Goal: Task Accomplishment & Management: Use online tool/utility

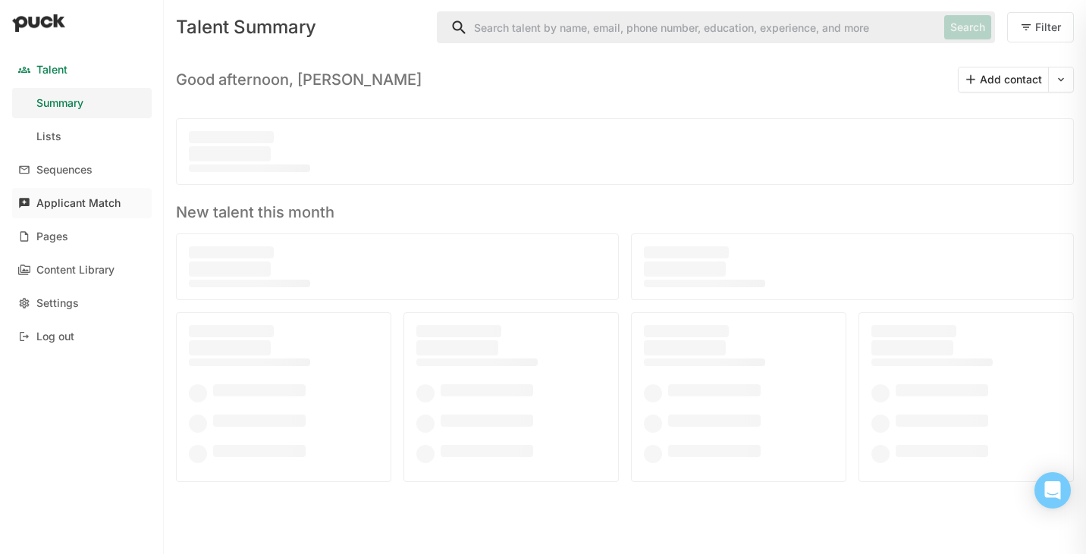
click at [95, 209] on div "Applicant Match" at bounding box center [78, 203] width 84 height 13
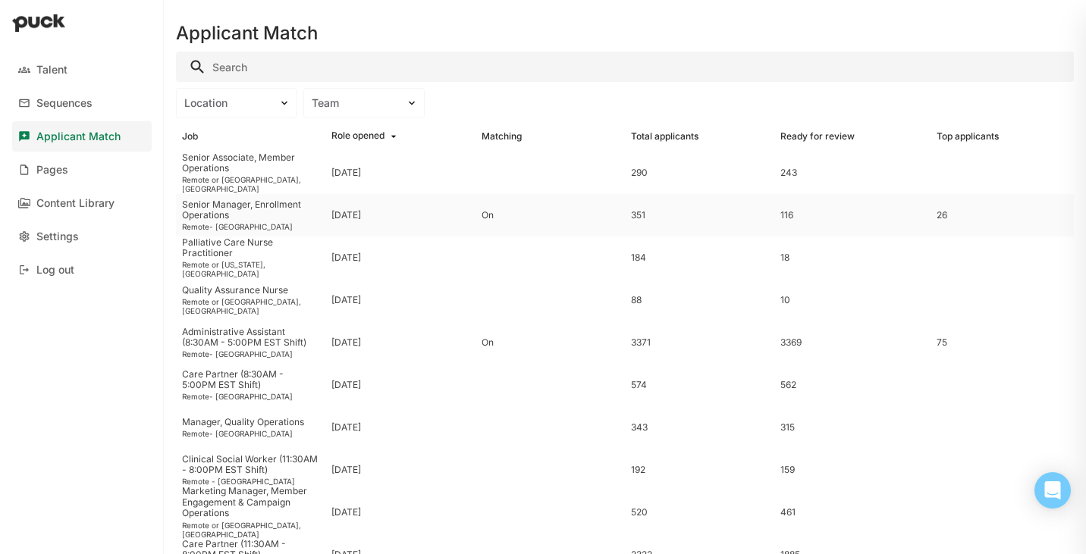
click at [275, 219] on div "Senior Manager, Enrollment Operations" at bounding box center [250, 210] width 137 height 22
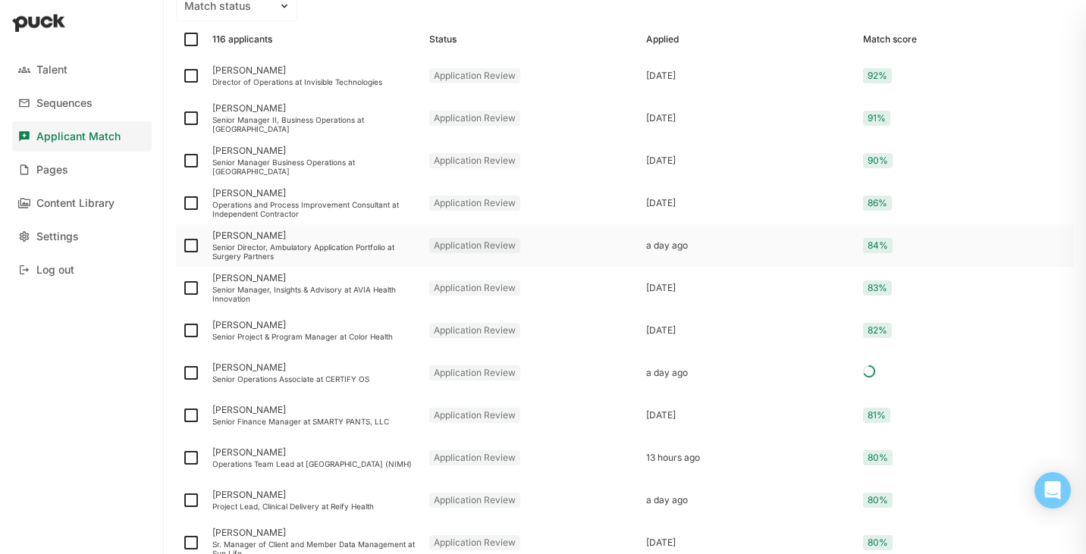
scroll to position [210, 0]
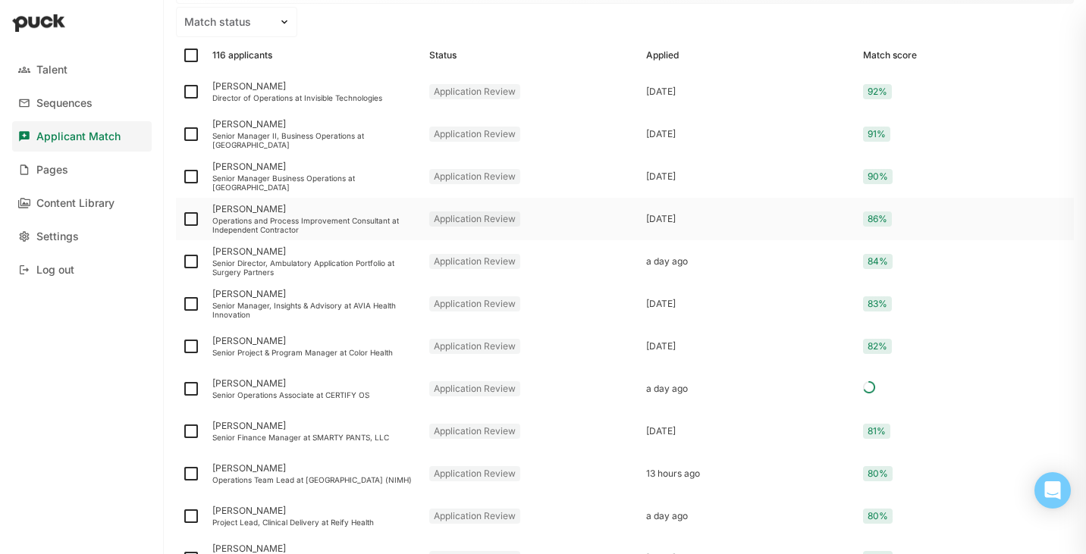
click at [329, 231] on div "Operations and Process Improvement Consultant at Independent Contractor" at bounding box center [314, 225] width 205 height 18
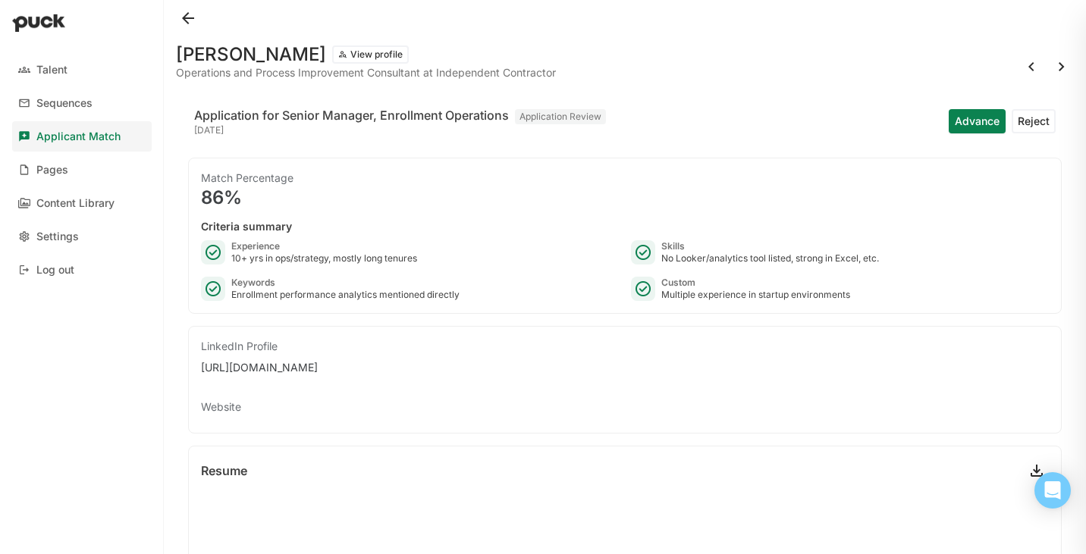
click at [189, 17] on button at bounding box center [188, 18] width 24 height 24
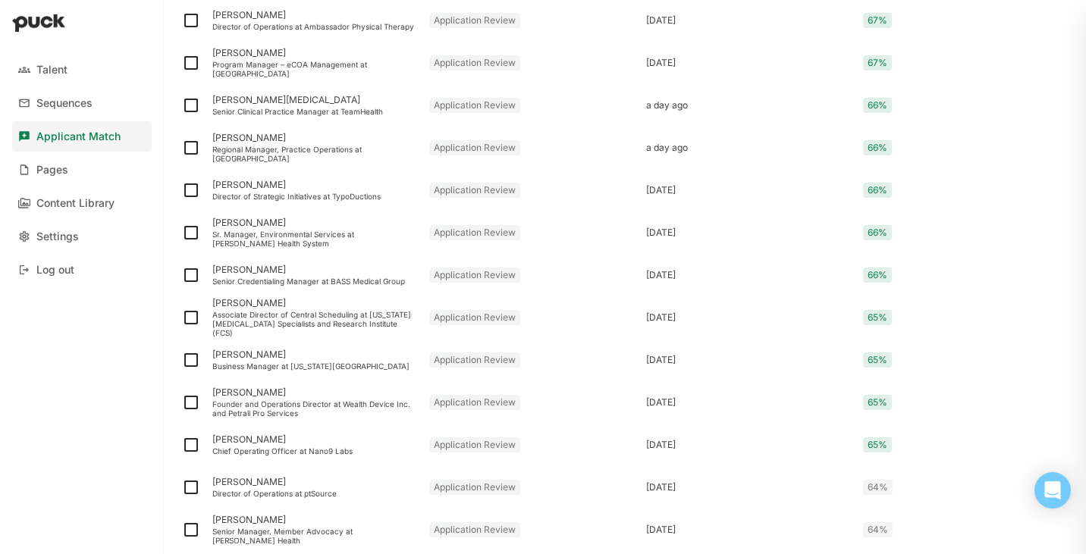
scroll to position [1948, 0]
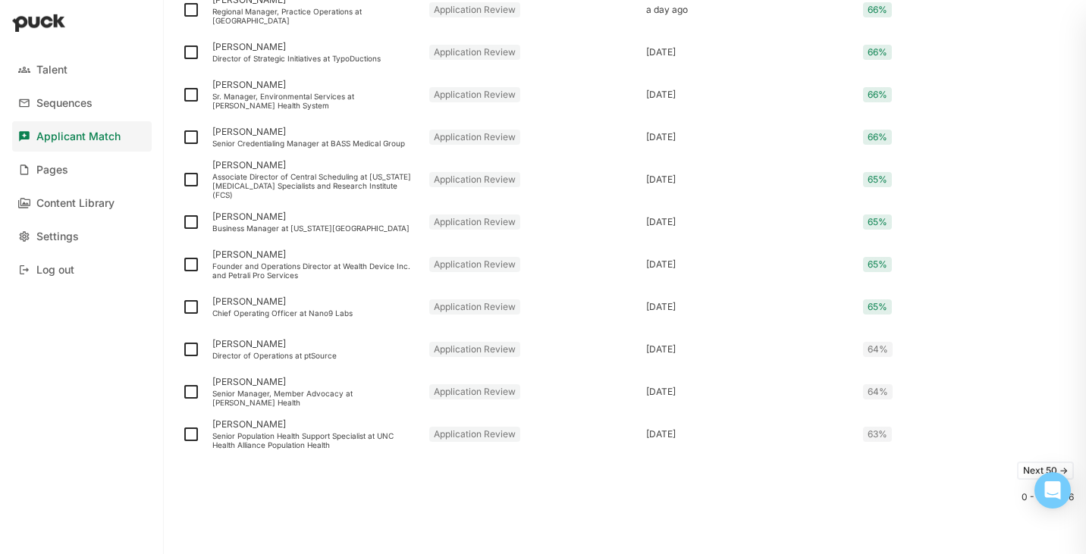
click at [1027, 467] on button "Next 50 ->" at bounding box center [1045, 471] width 57 height 18
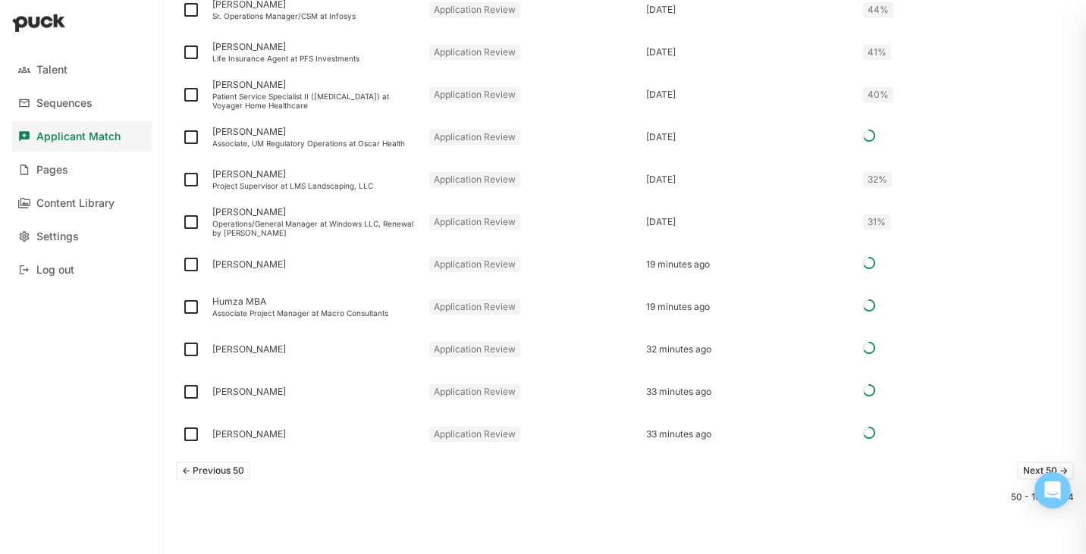
click at [239, 477] on button "<- Previous 50" at bounding box center [213, 471] width 74 height 18
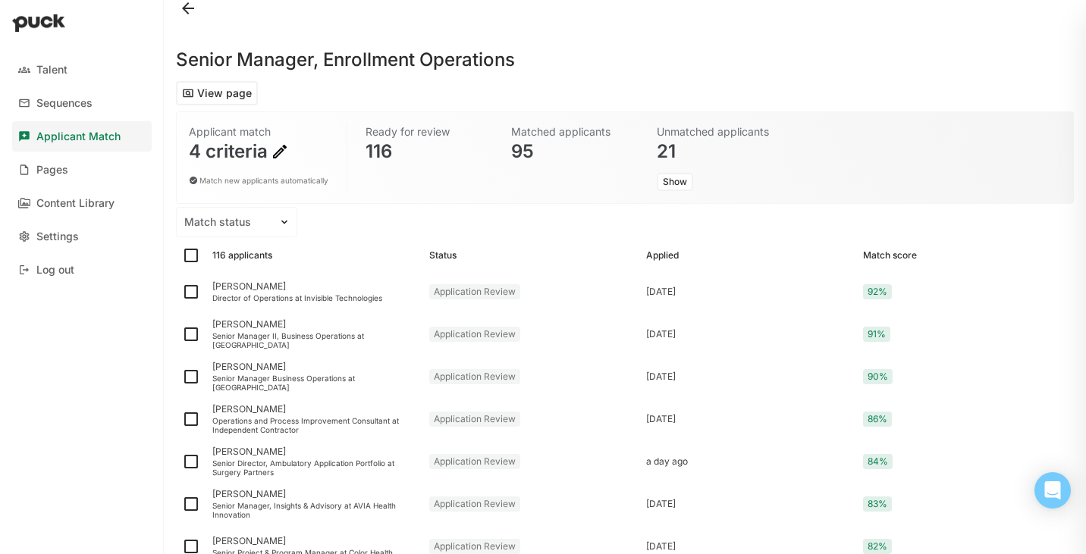
scroll to position [8, 0]
